Goal: Task Accomplishment & Management: Use online tool/utility

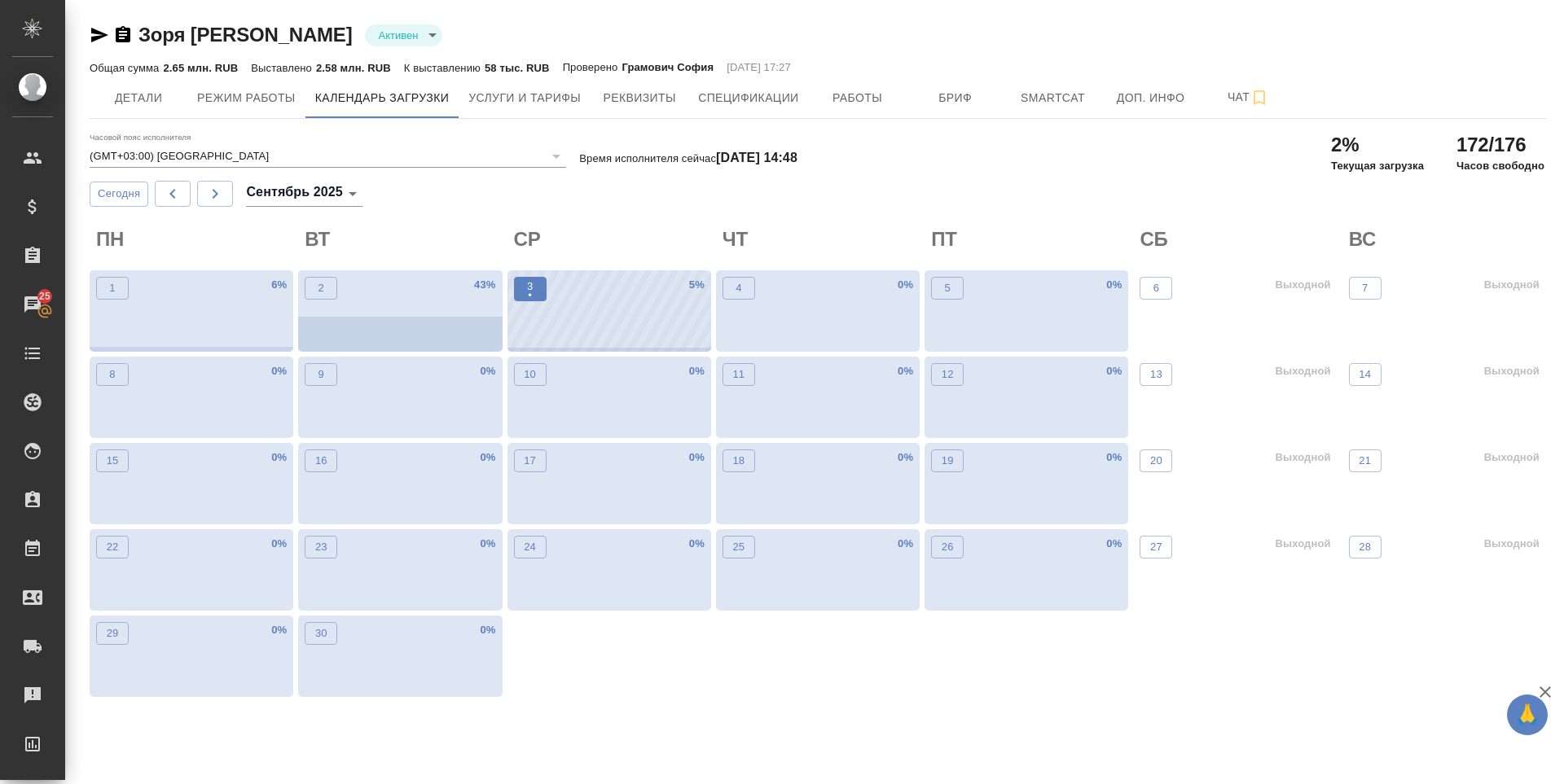
click at [534, 295] on span "3 •" at bounding box center [530, 289] width 17 height 21
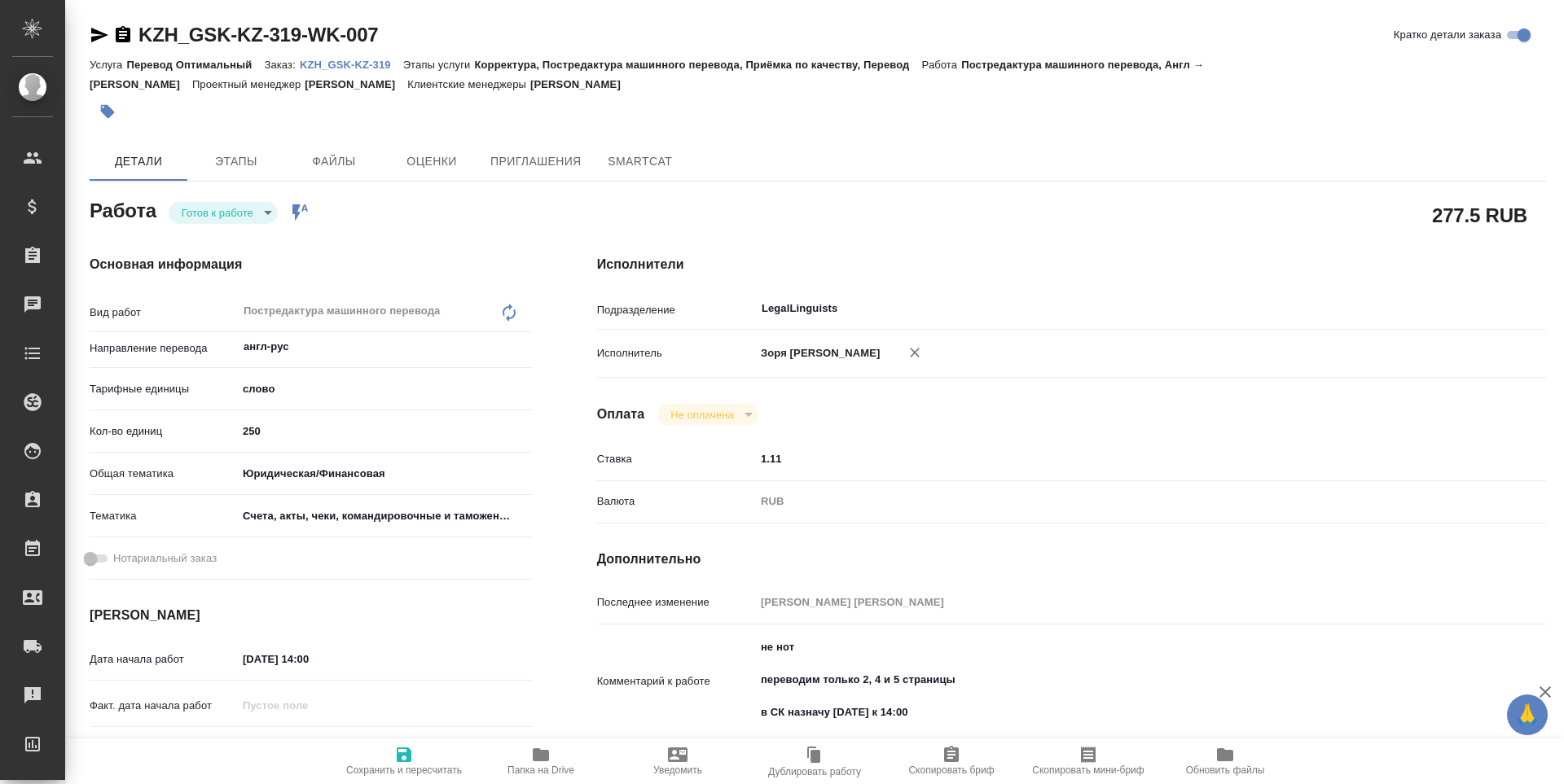
type textarea "x"
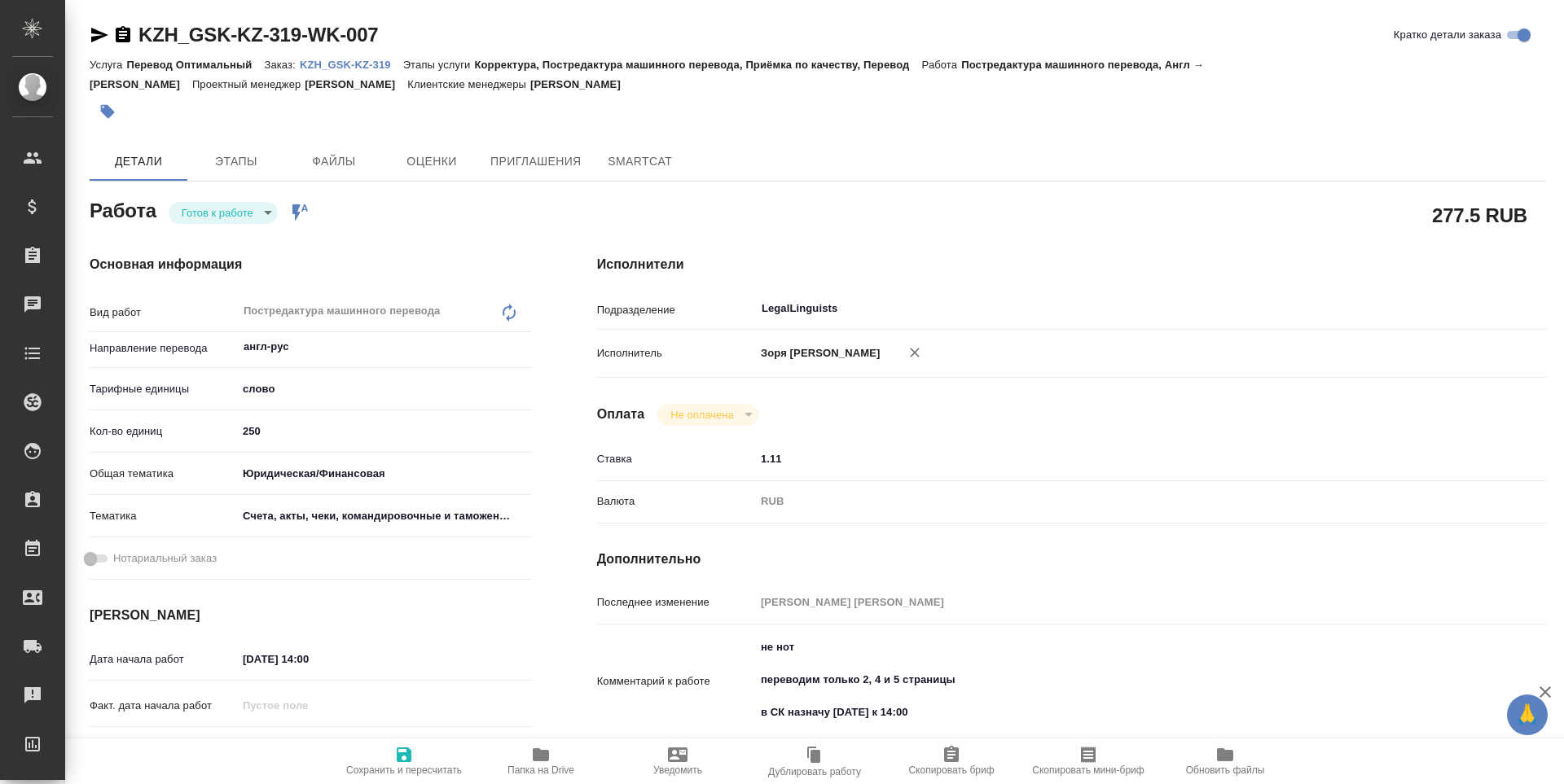
type textarea "x"
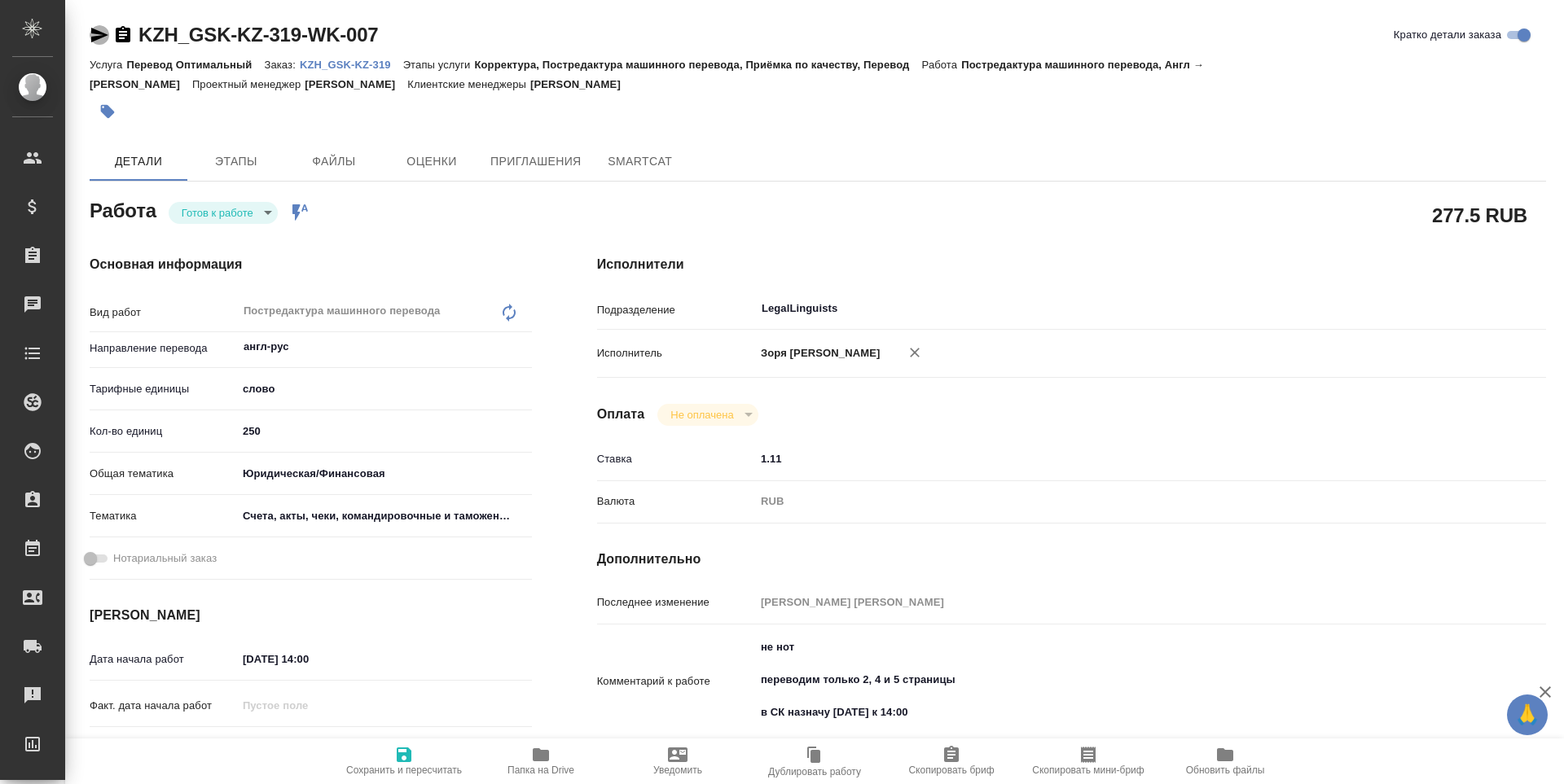
click at [96, 38] on icon "button" at bounding box center [100, 35] width 18 height 15
type textarea "x"
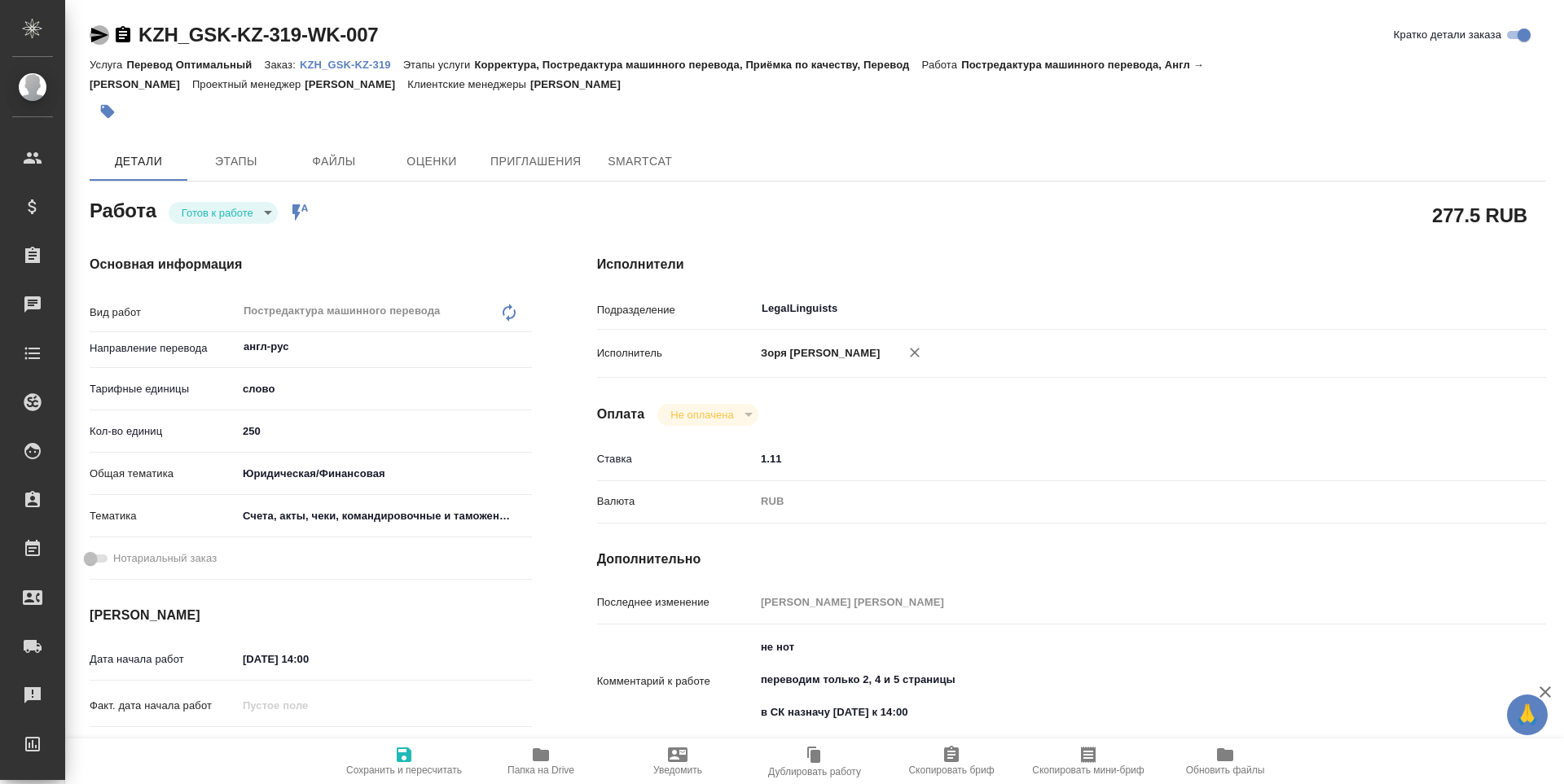
type textarea "x"
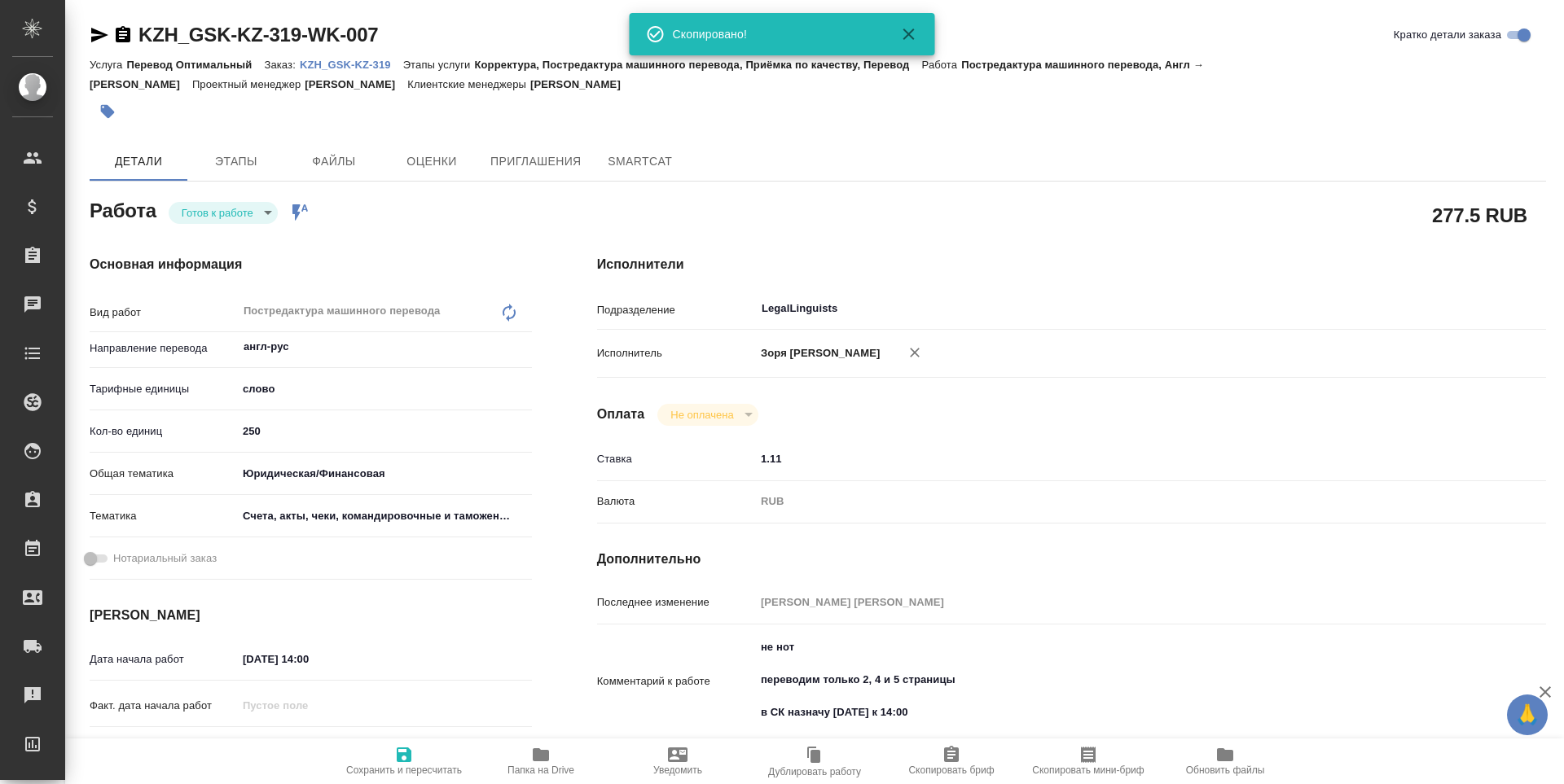
type textarea "x"
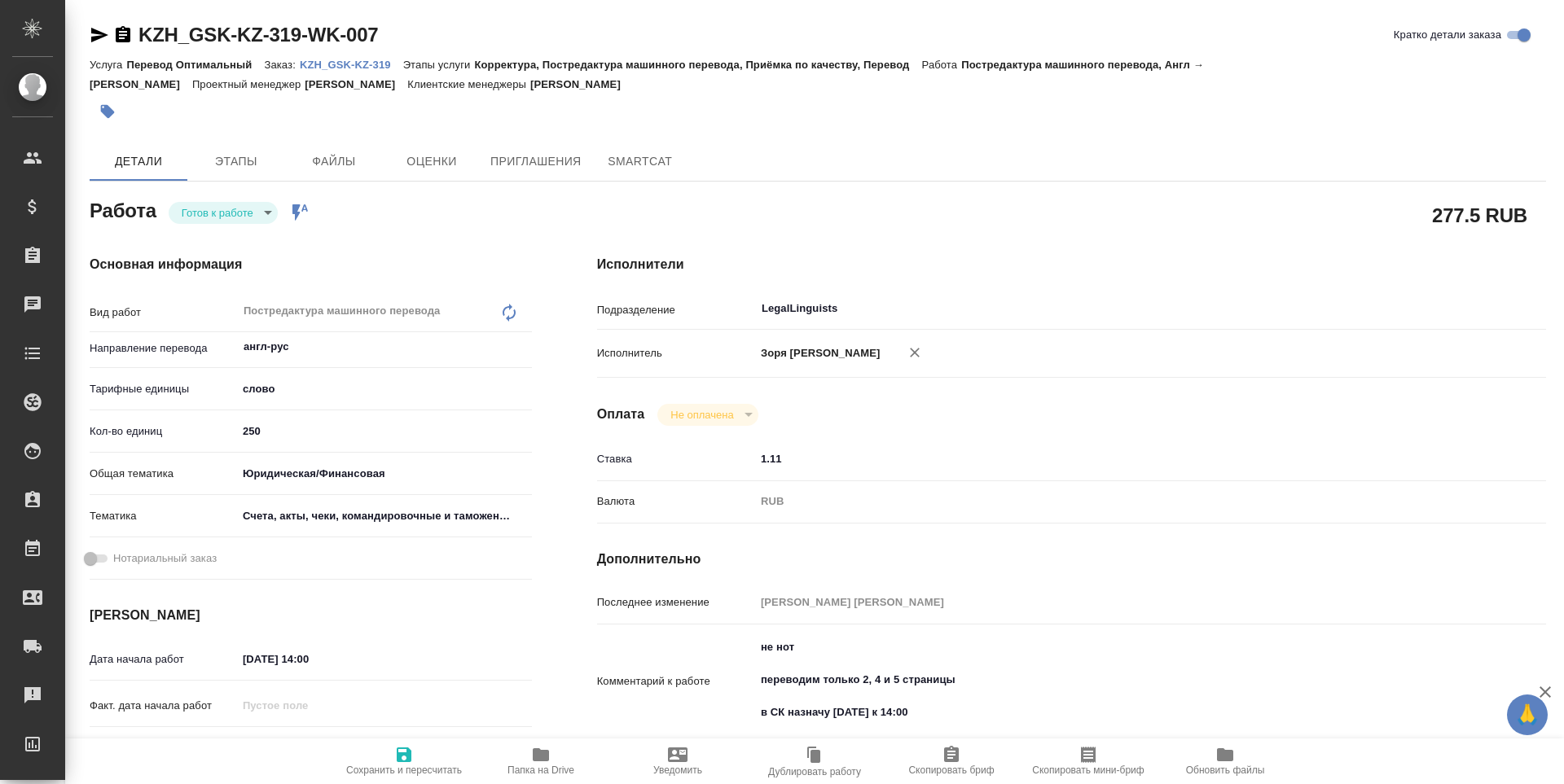
type textarea "x"
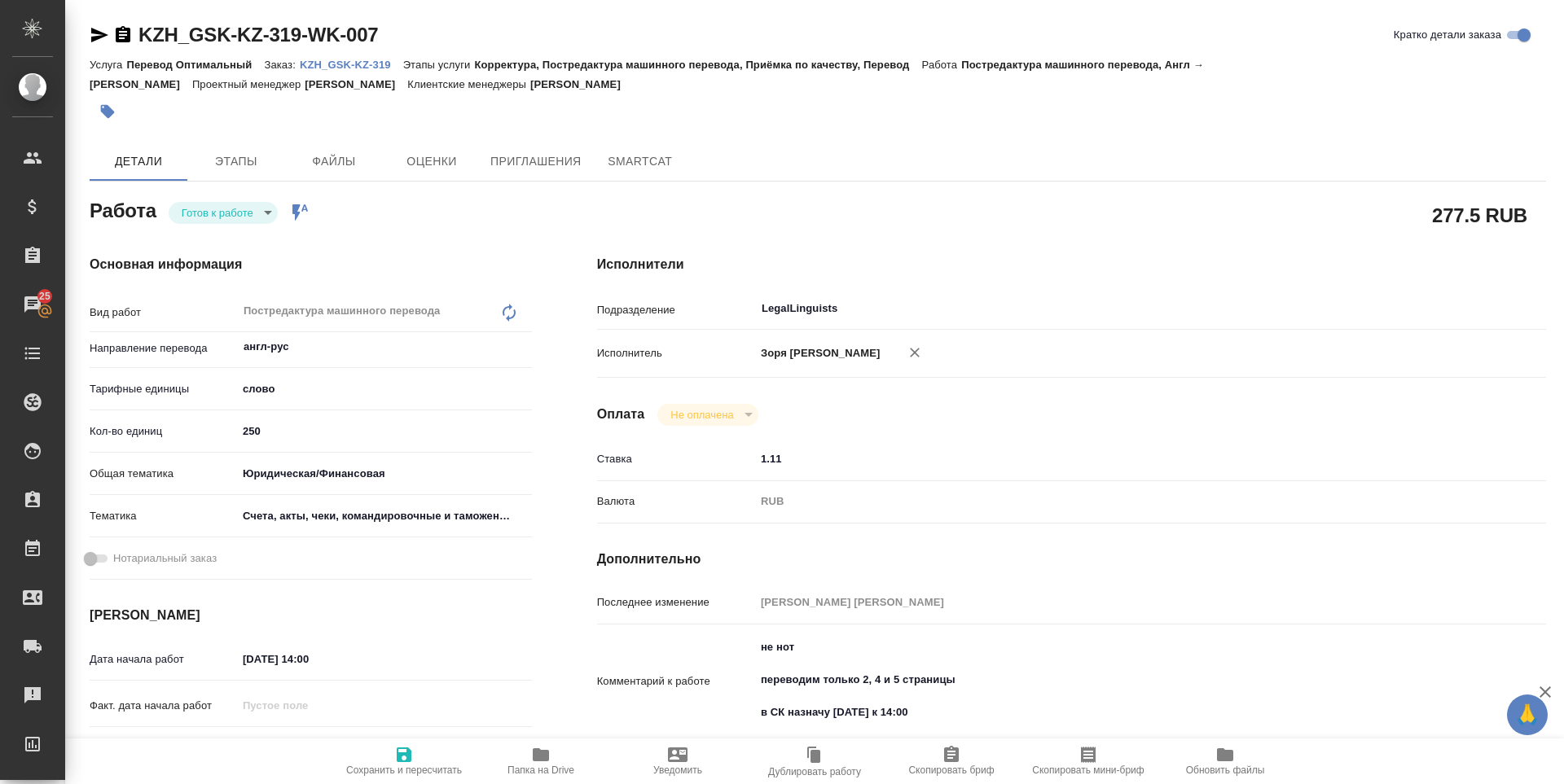
scroll to position [353, 0]
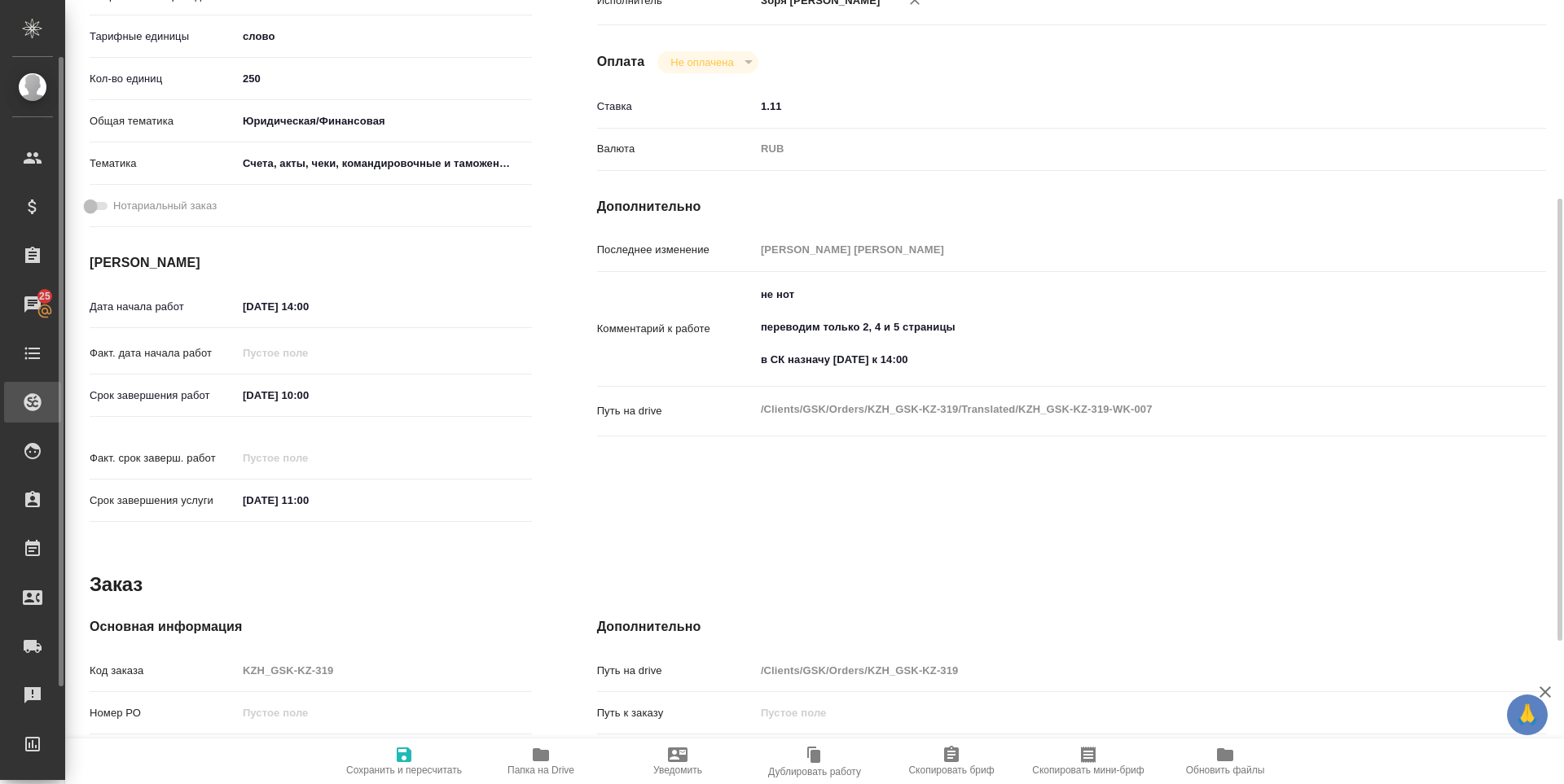
type textarea "x"
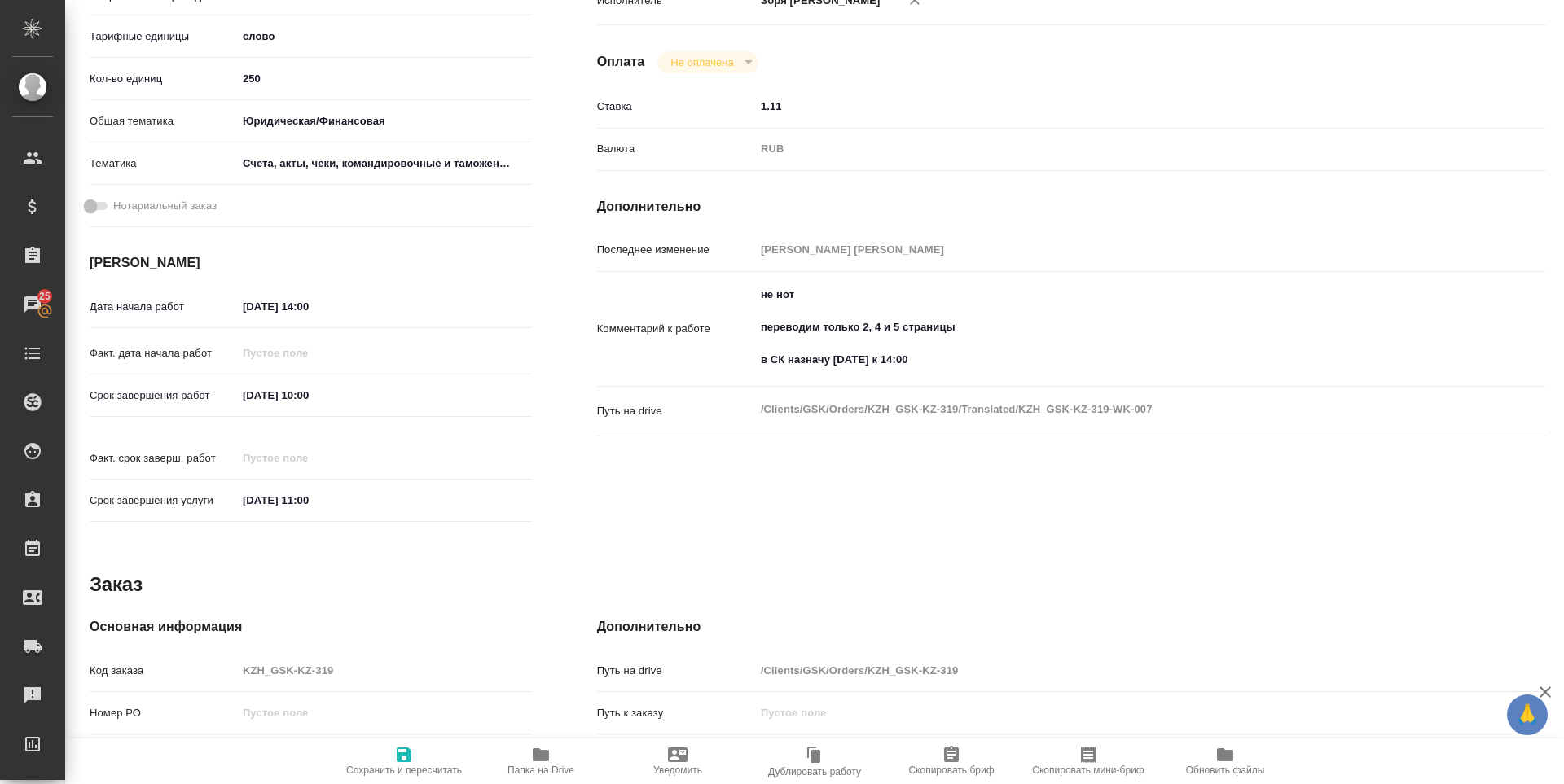
type textarea "x"
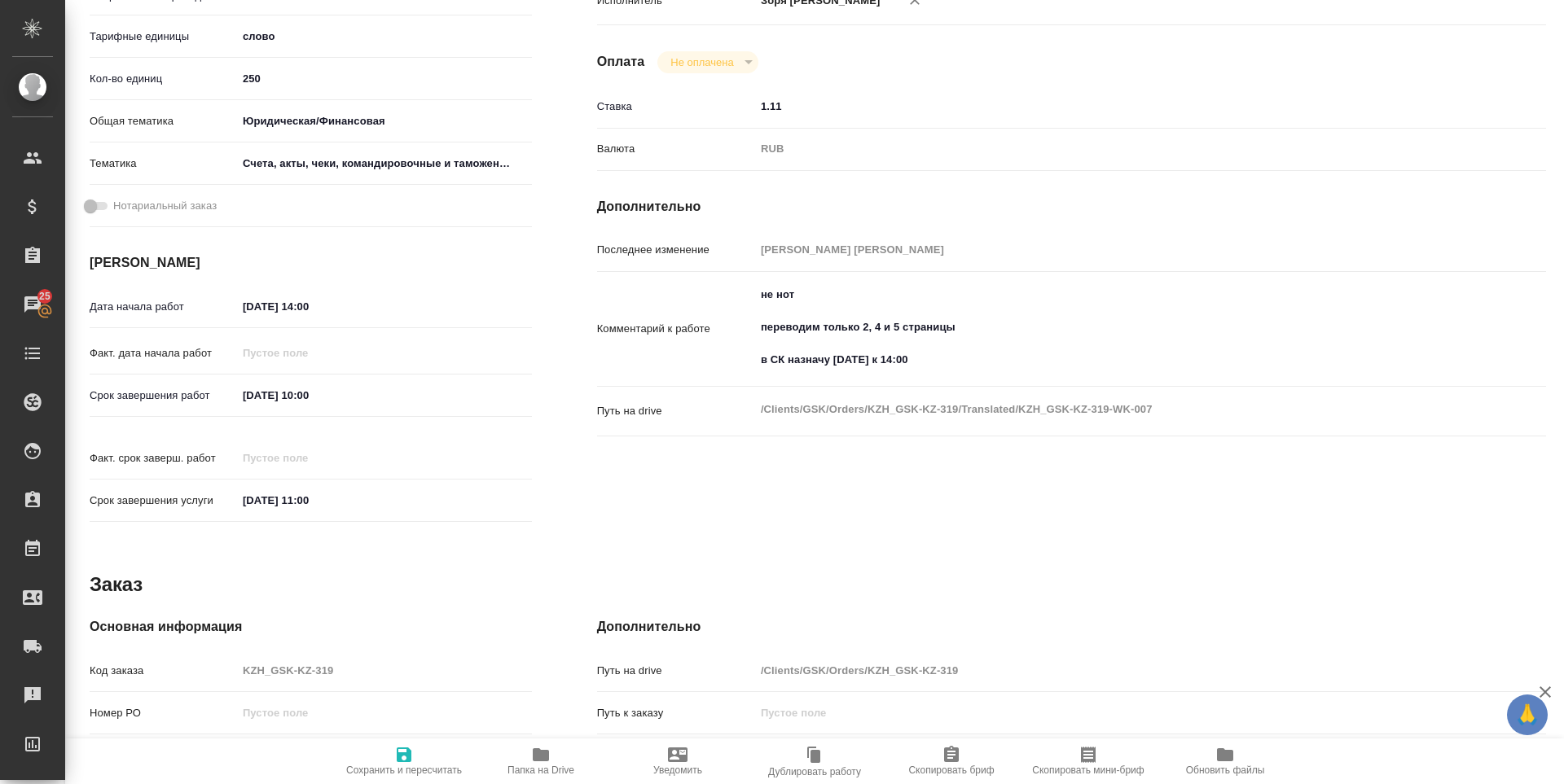
type textarea "x"
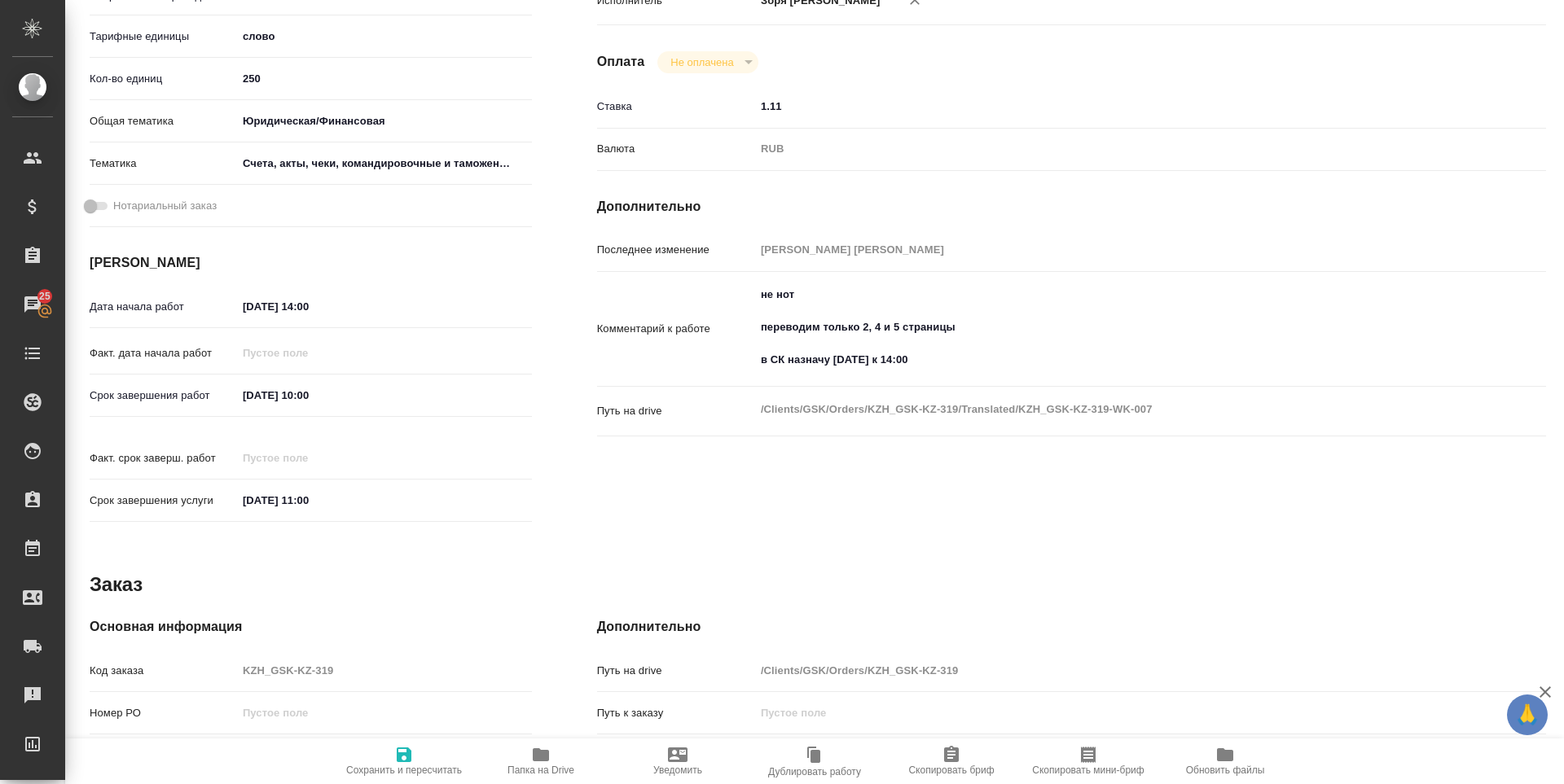
scroll to position [0, 0]
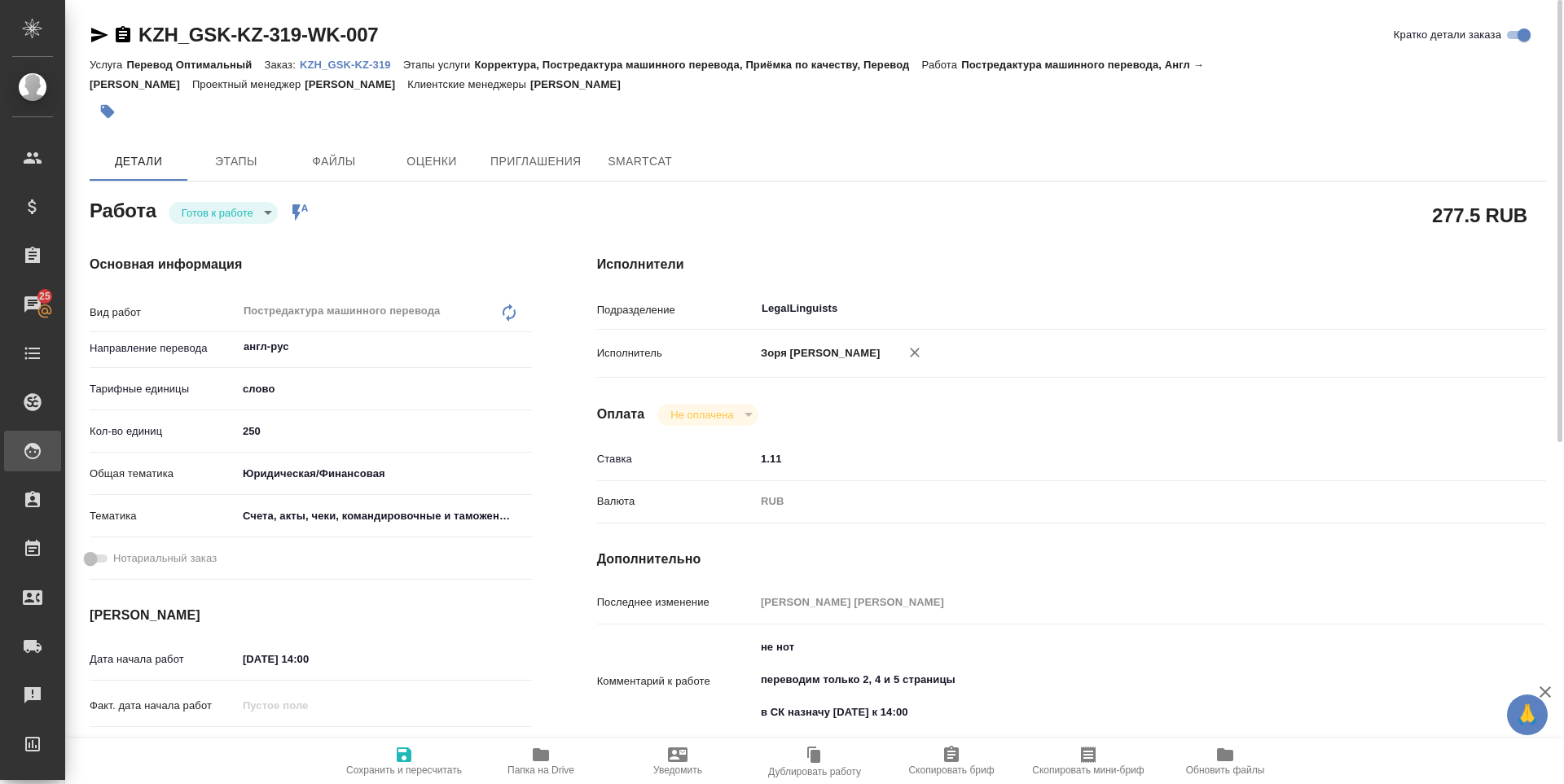
type textarea "x"
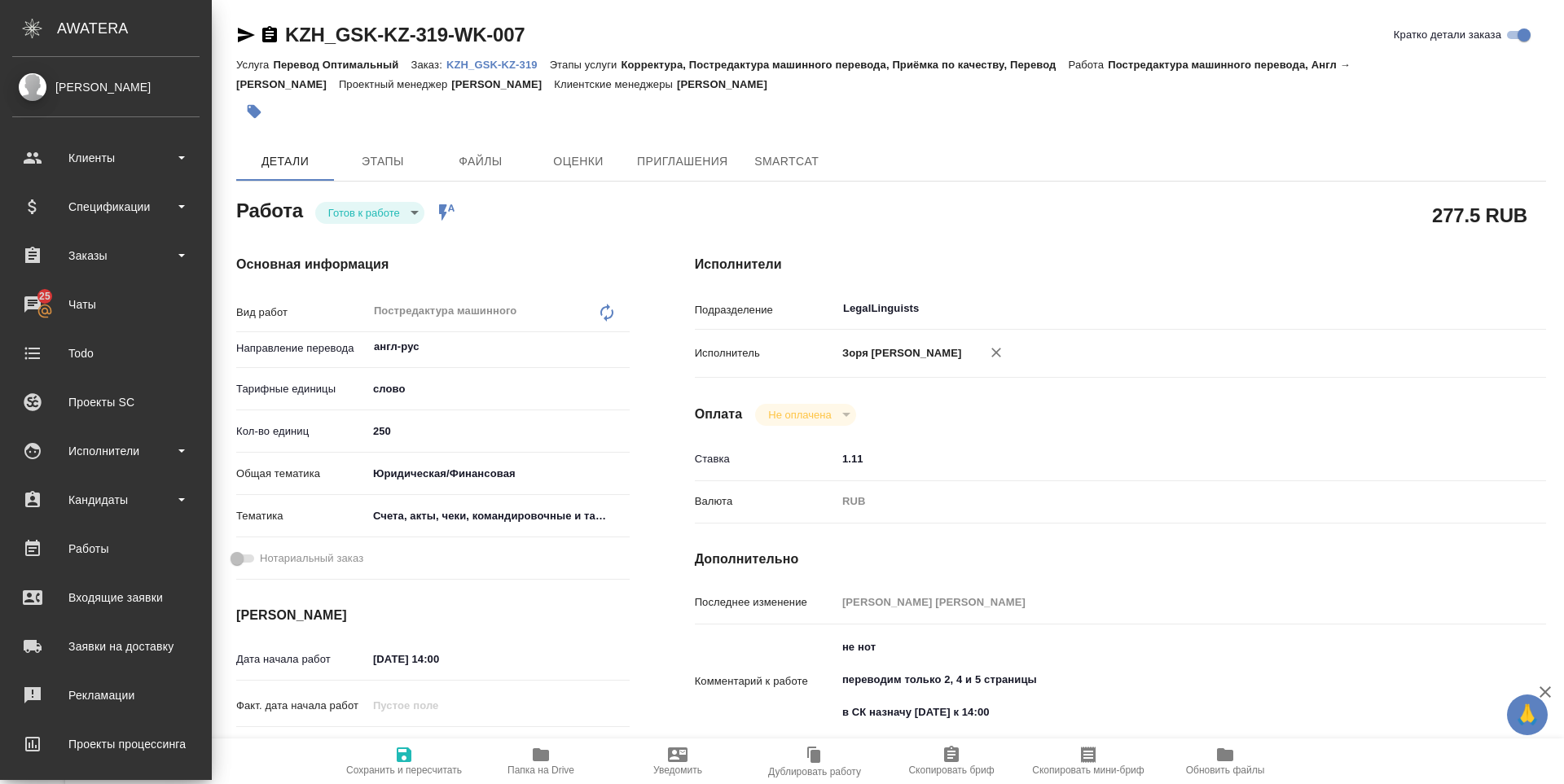
type textarea "x"
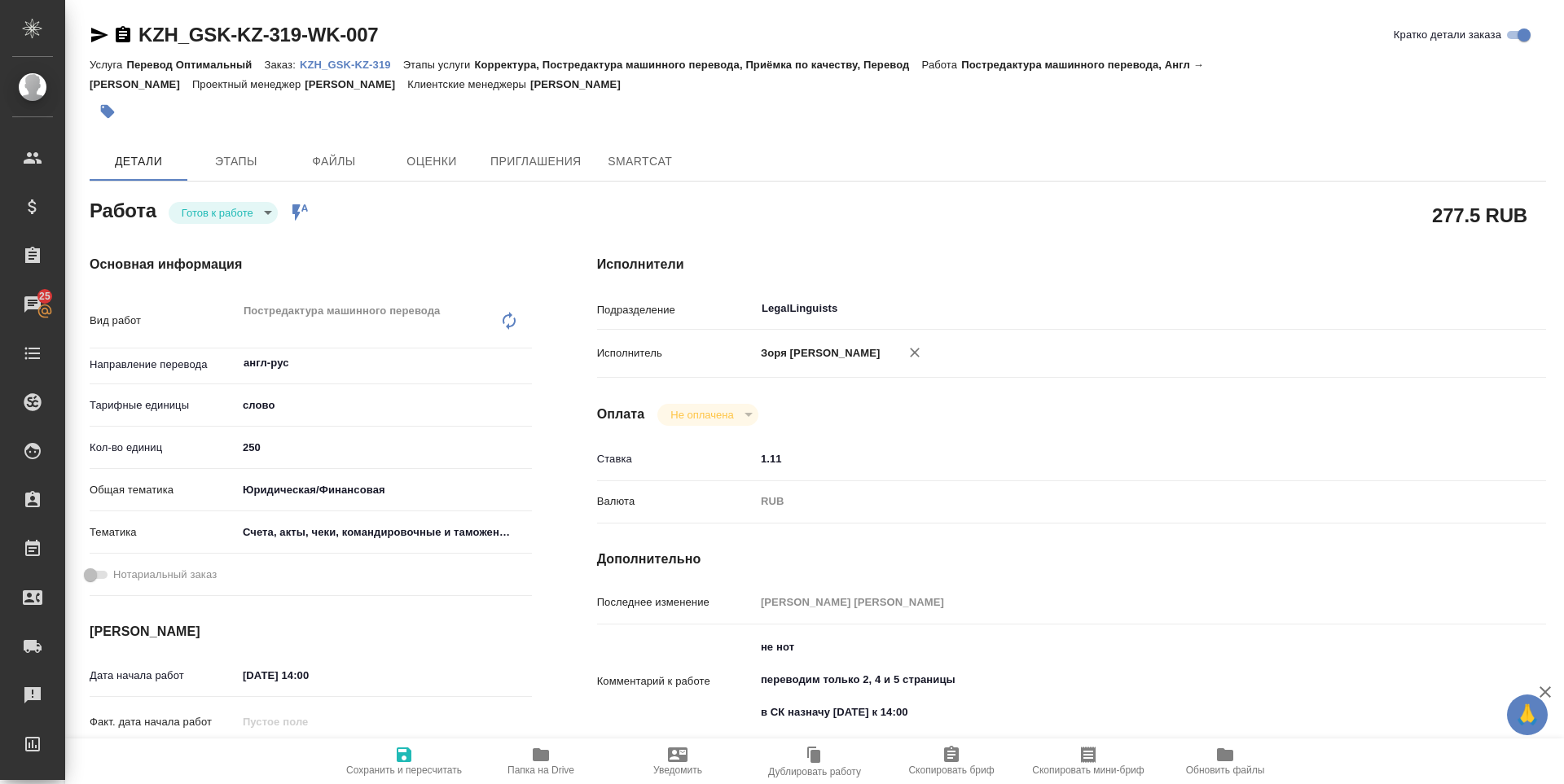
type textarea "x"
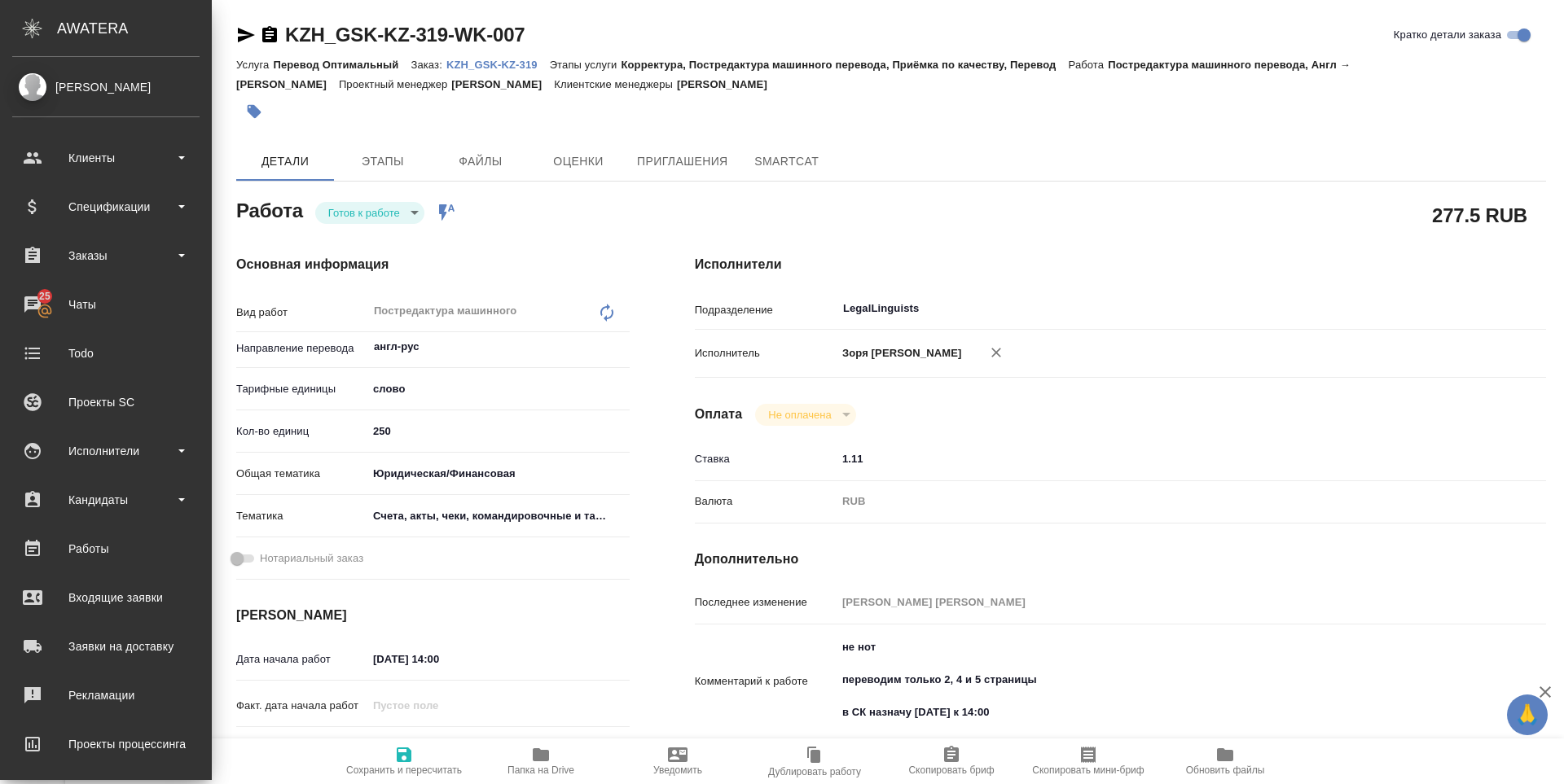
type textarea "x"
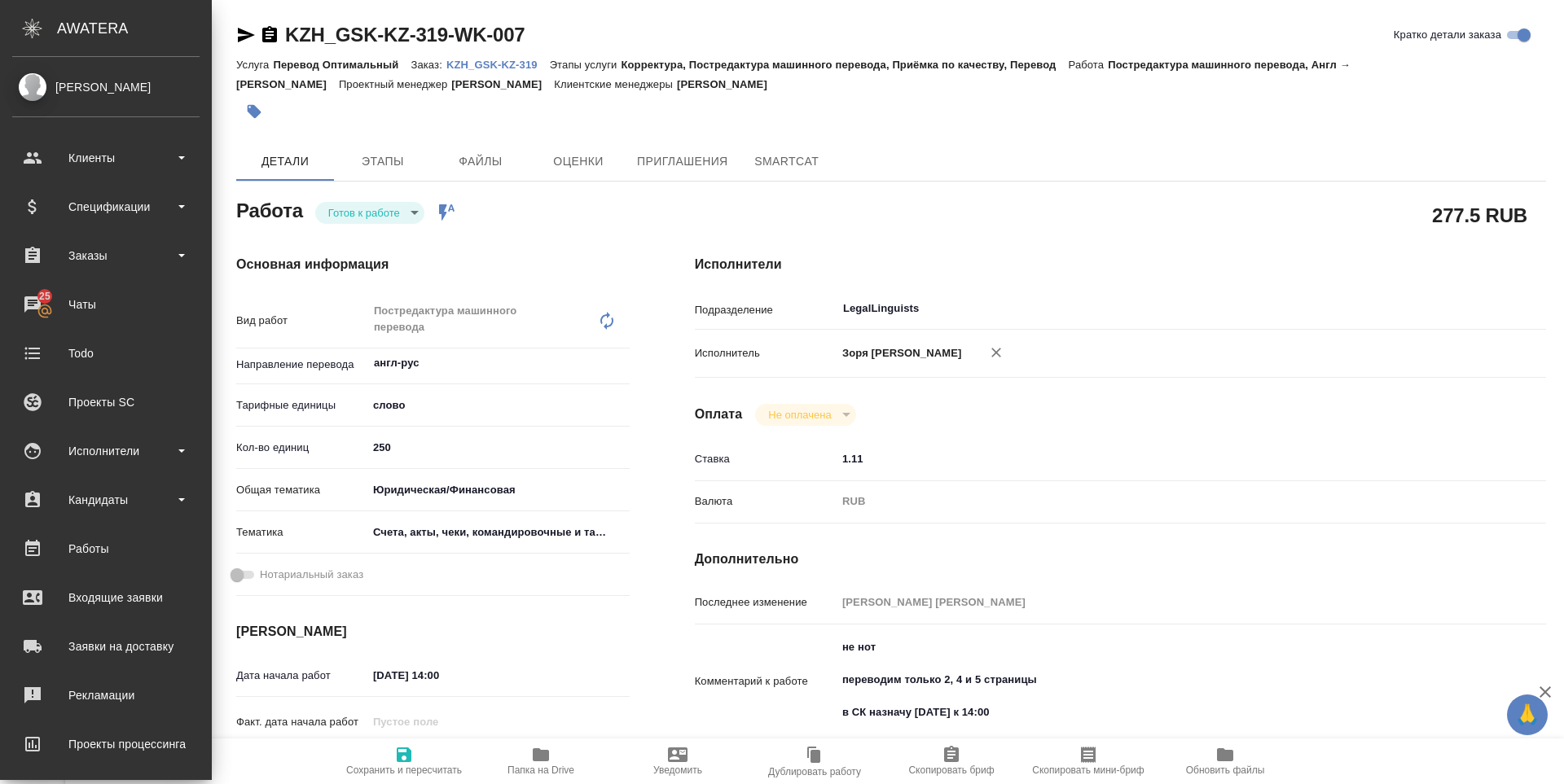
type textarea "x"
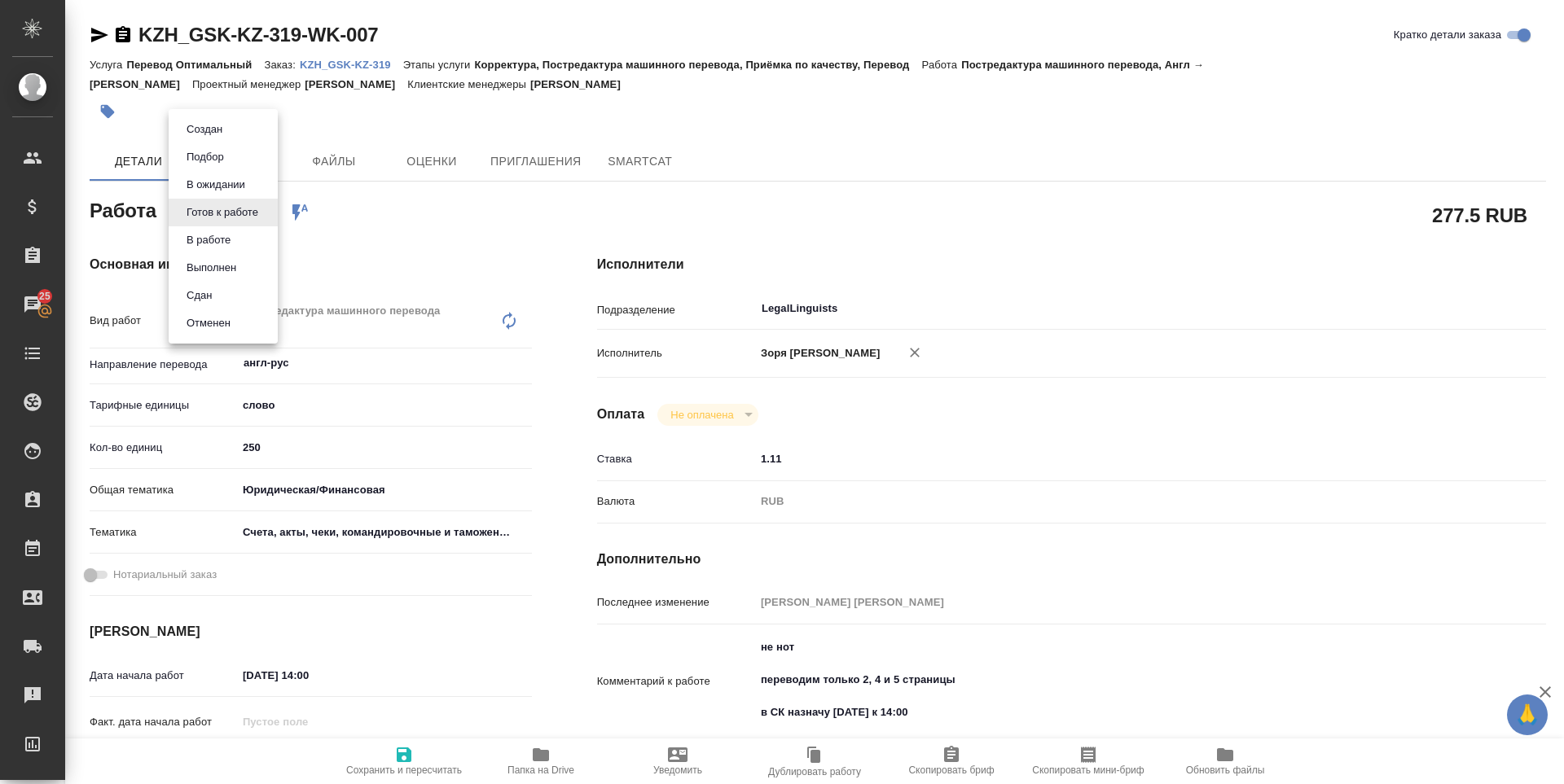
click at [246, 222] on body "🙏 .cls-1 fill:#fff; AWATERA [PERSON_NAME] Спецификации Заказы 25 Чаты Todo Прое…" at bounding box center [782, 392] width 1564 height 784
click at [242, 236] on li "В работе" at bounding box center [223, 240] width 109 height 28
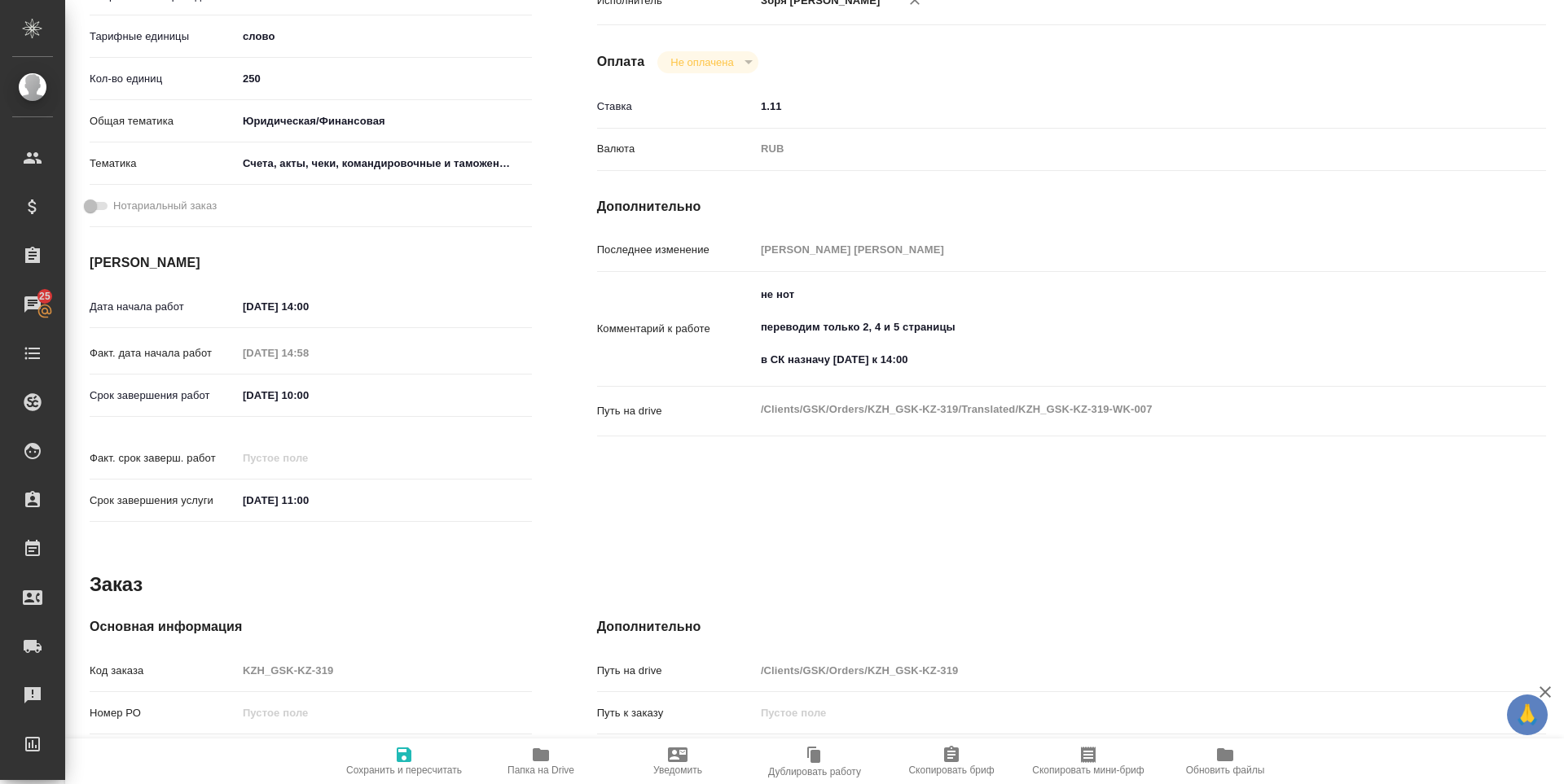
type textarea "x"
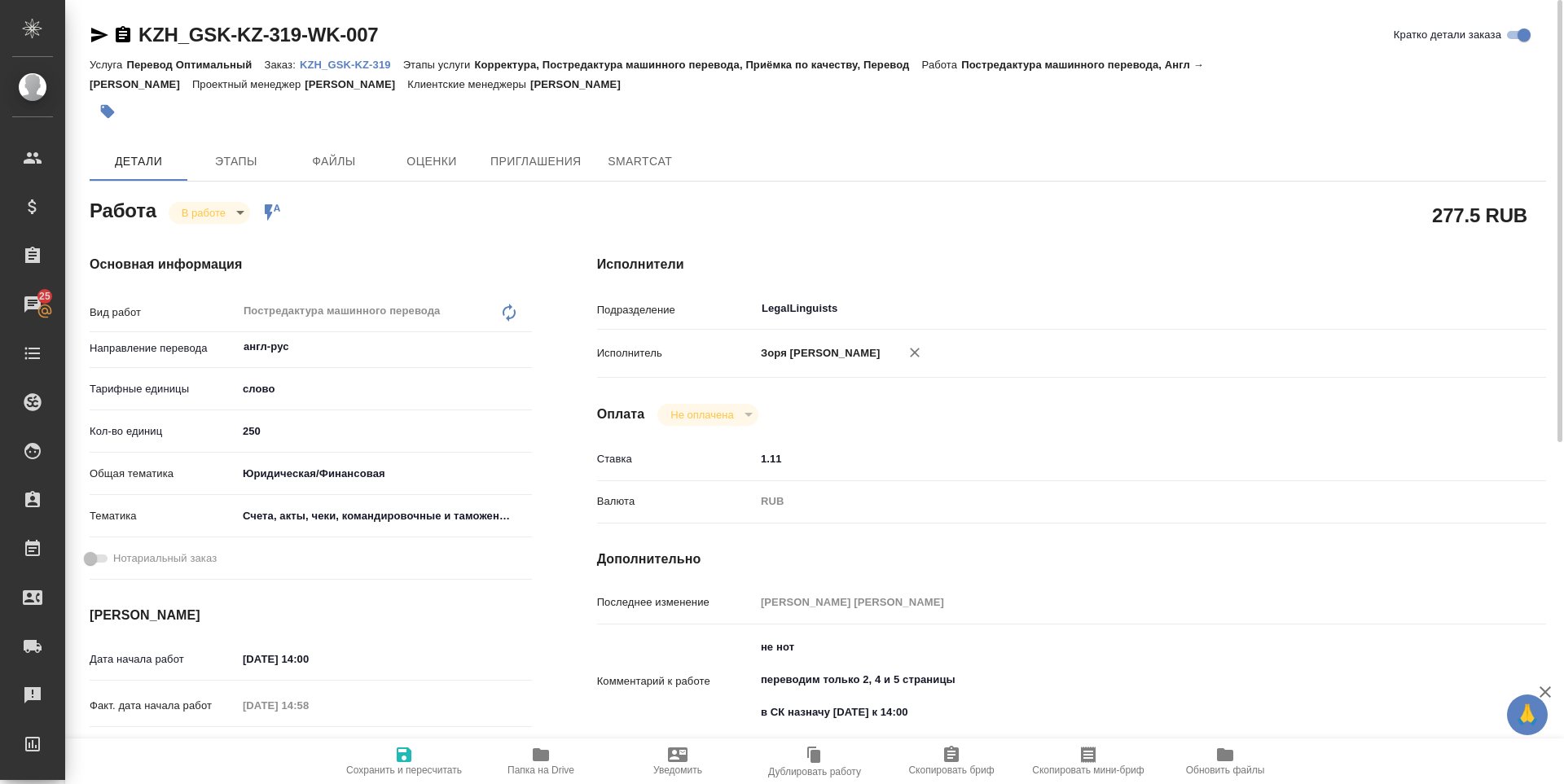
scroll to position [0, 0]
